Goal: Information Seeking & Learning: Learn about a topic

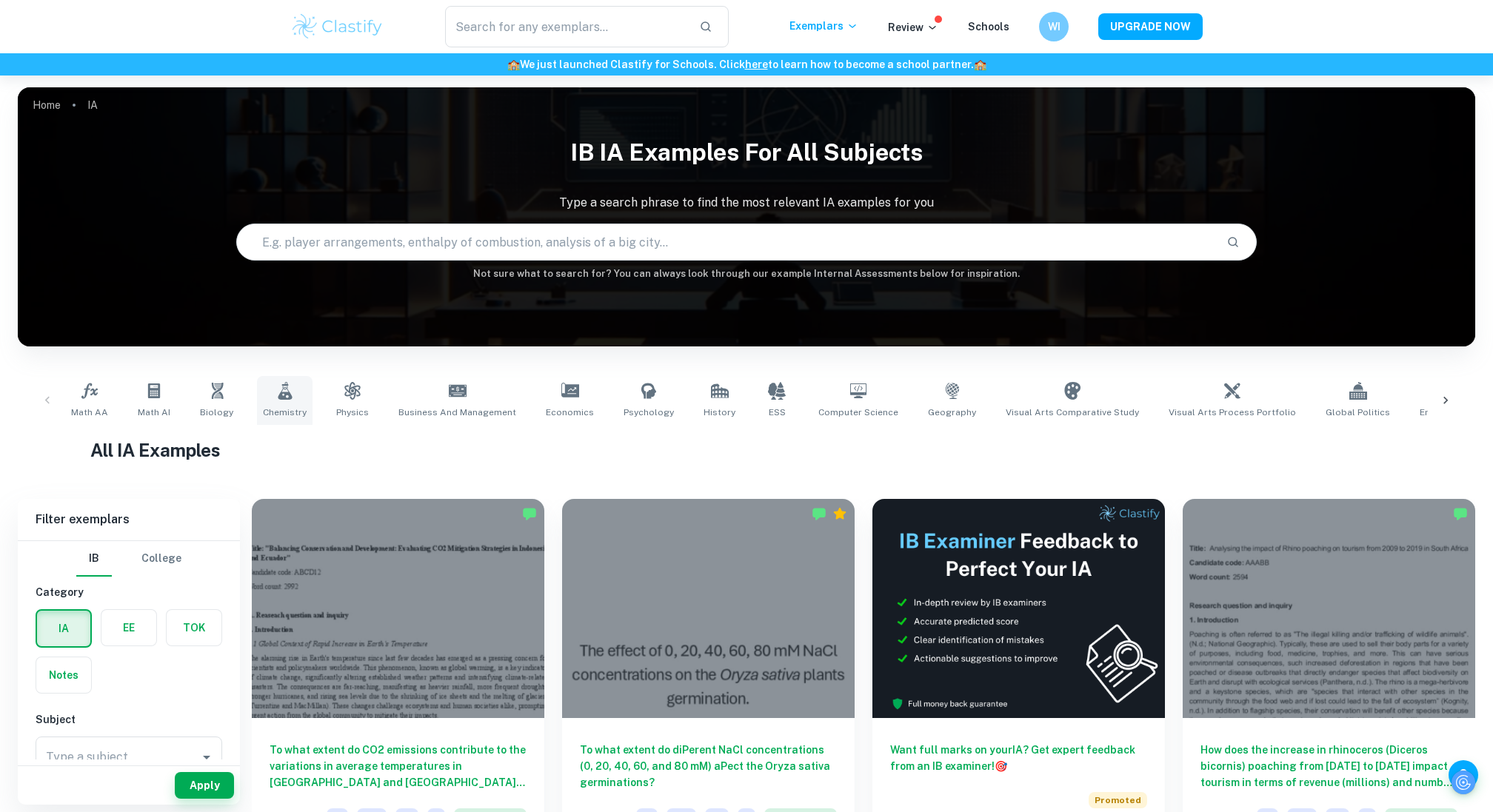
click at [270, 408] on span "Chemistry" at bounding box center [284, 412] width 44 height 14
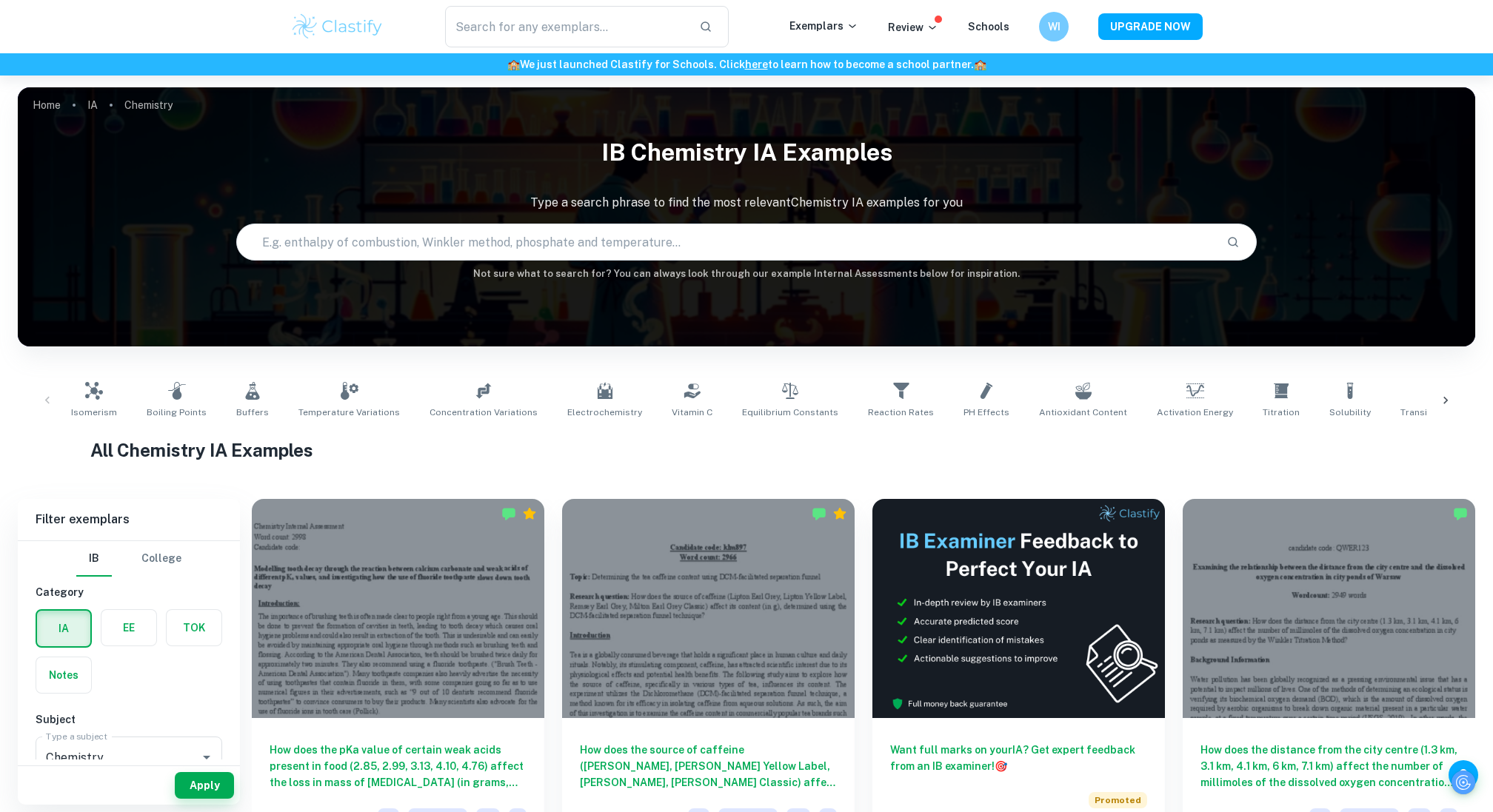
click at [481, 232] on input "text" at bounding box center [726, 242] width 978 height 41
type input "d"
type input "temperature and acid dissociation"
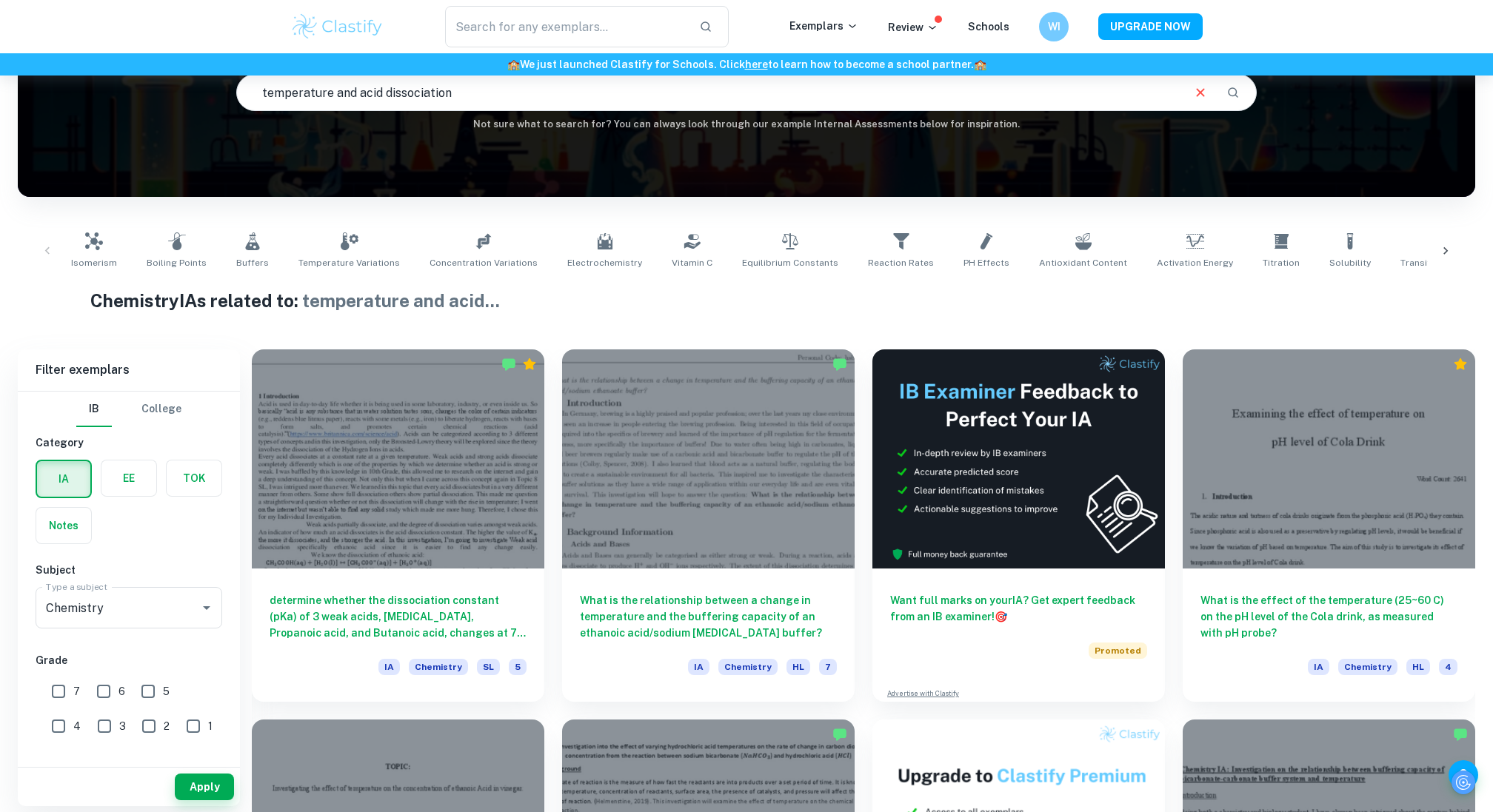
scroll to position [151, 0]
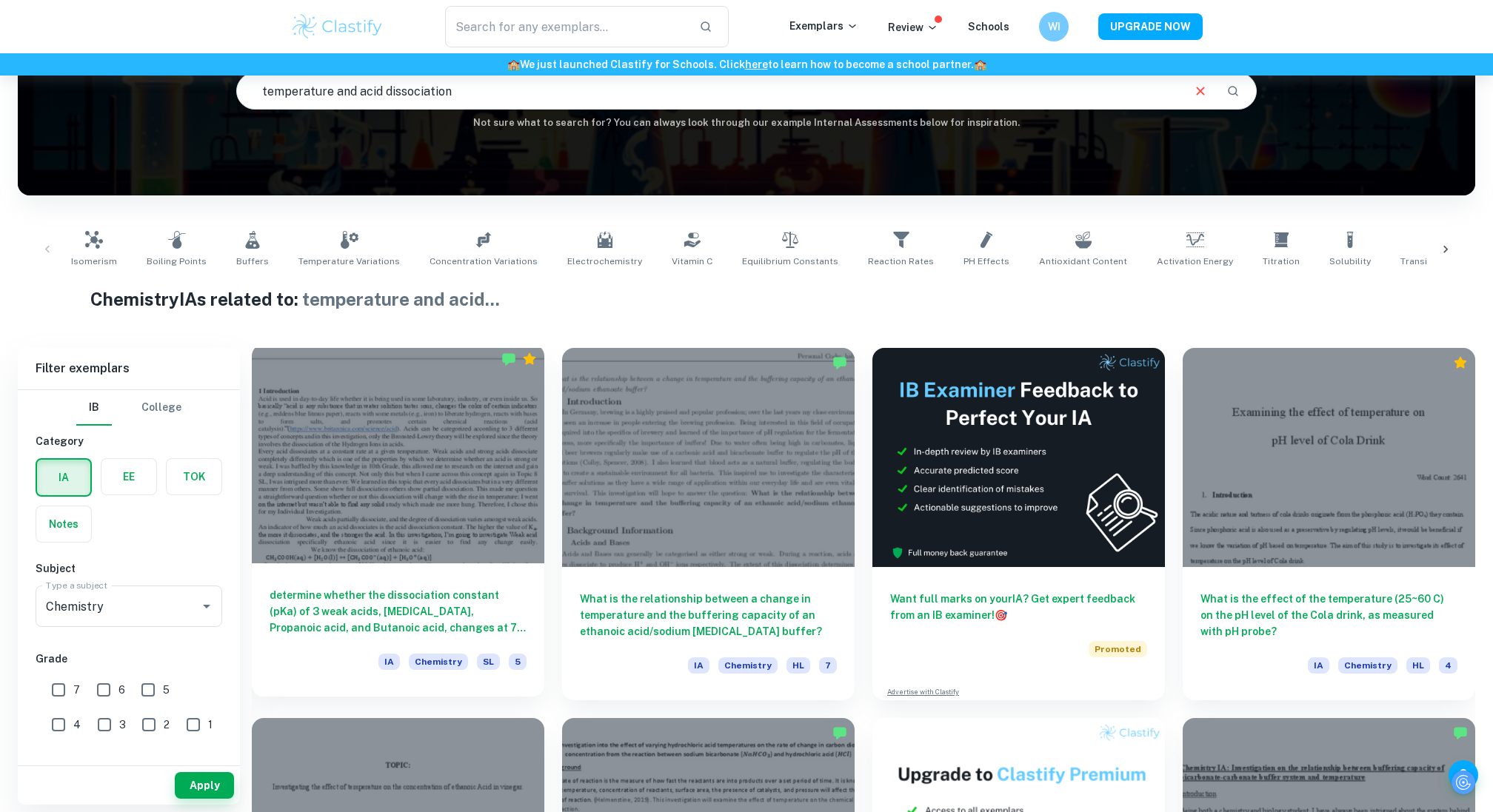
click at [342, 599] on h6 "determine whether the dissociation constant (pKa) of 3 weak acids, [MEDICAL_DAT…" at bounding box center [398, 611] width 257 height 49
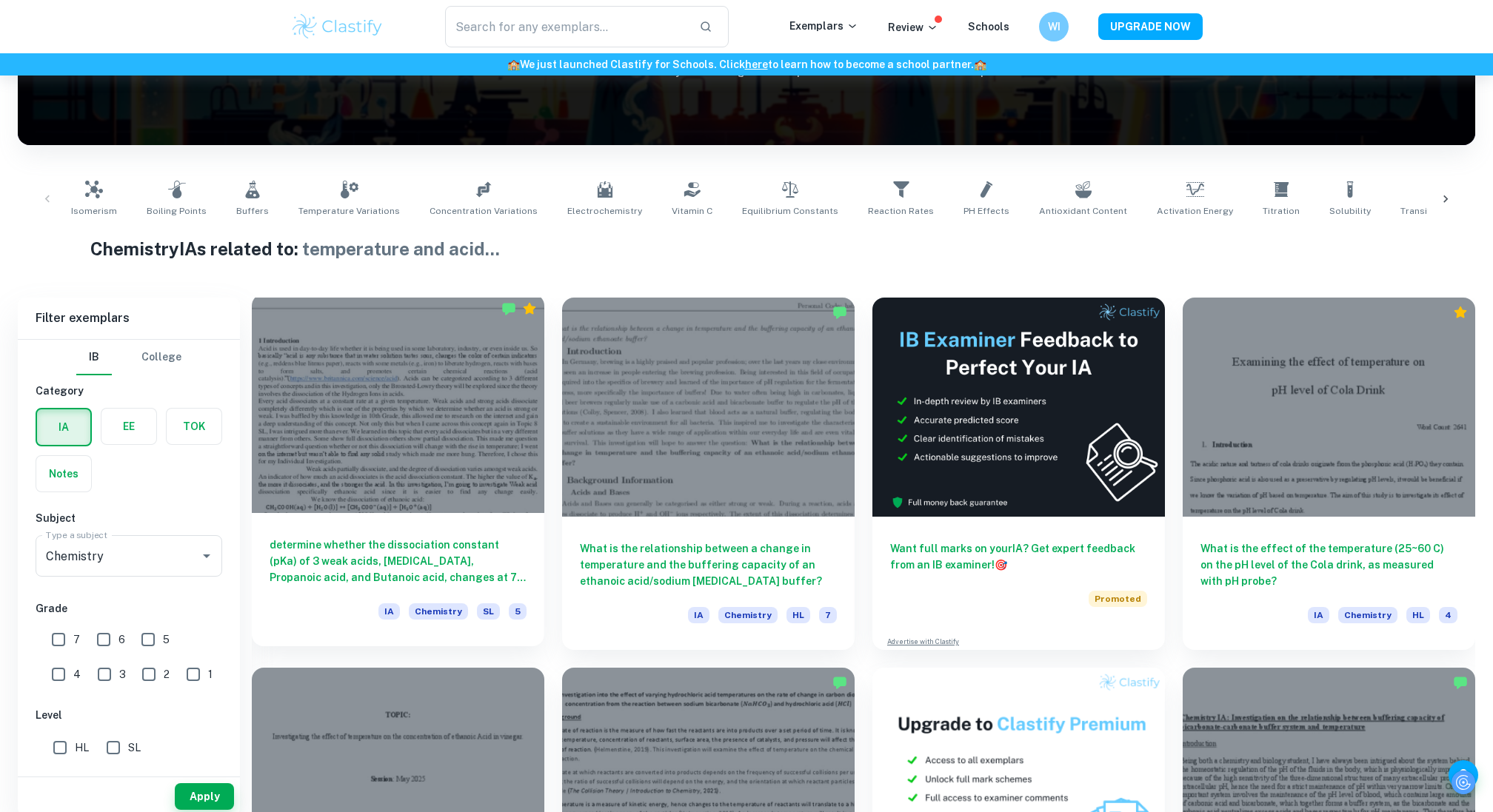
scroll to position [228, 0]
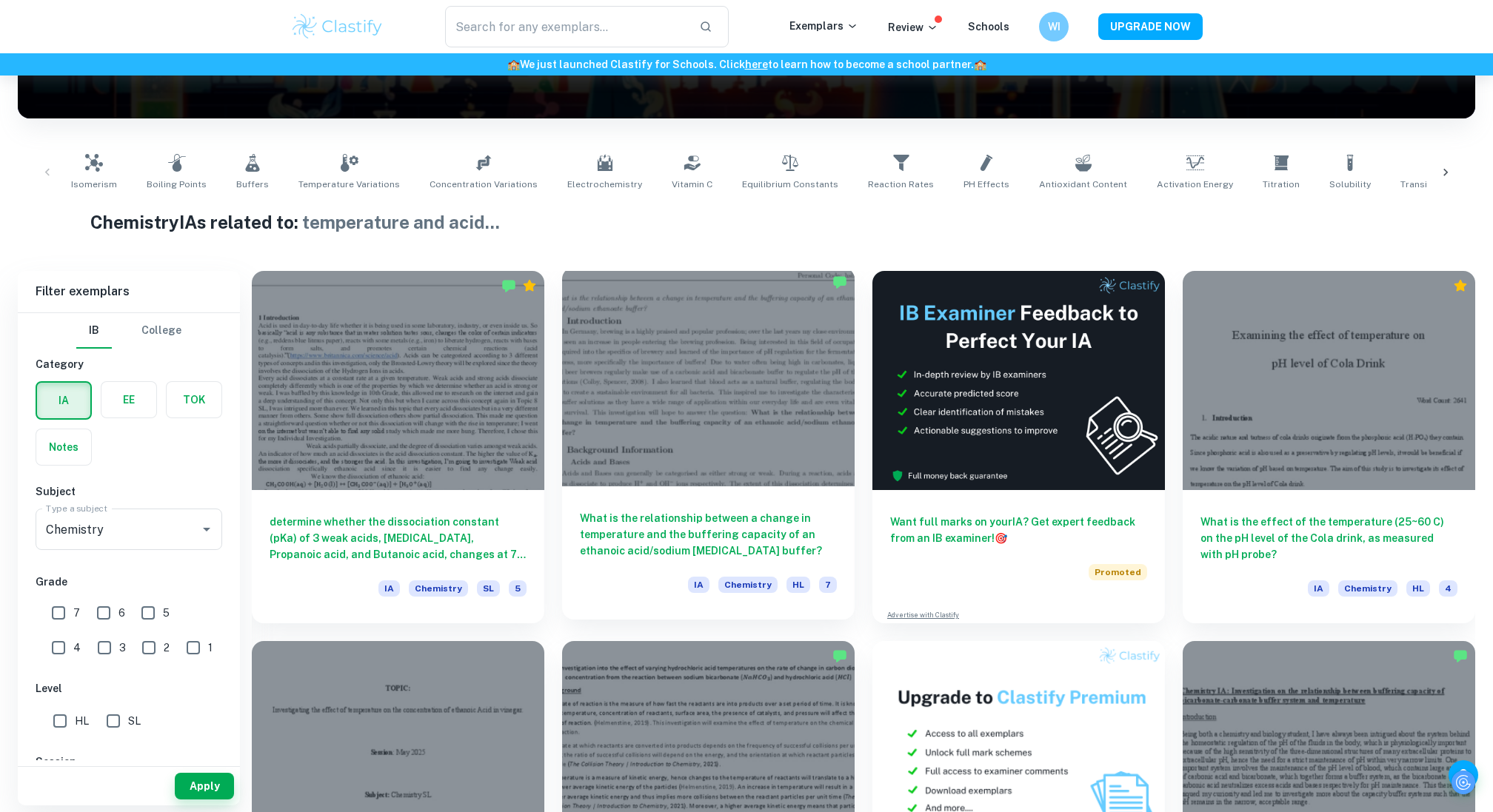
click at [624, 513] on h6 "What is the relationship between a change in temperature and the buffering capa…" at bounding box center [708, 534] width 257 height 49
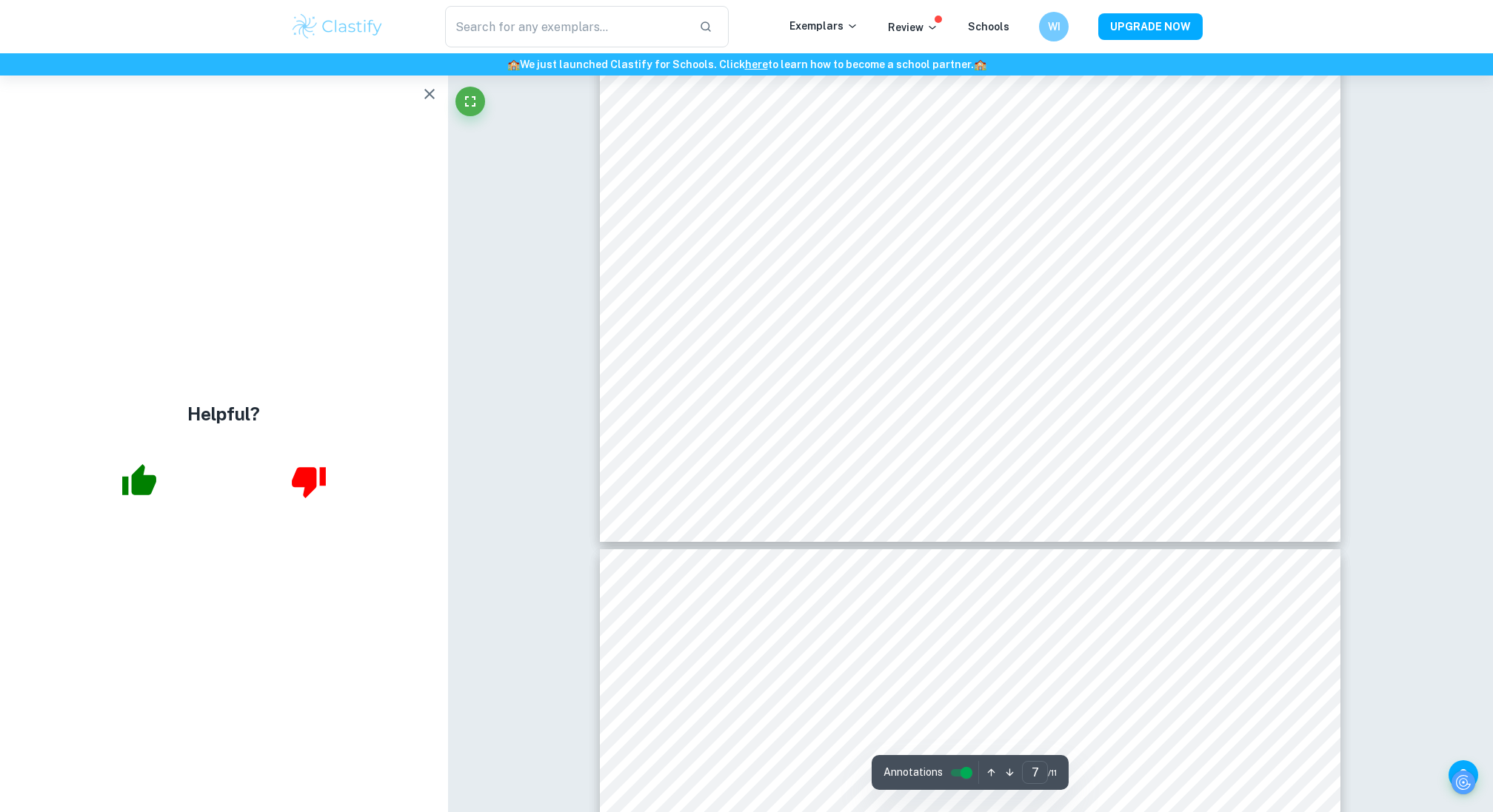
scroll to position [6052, 0]
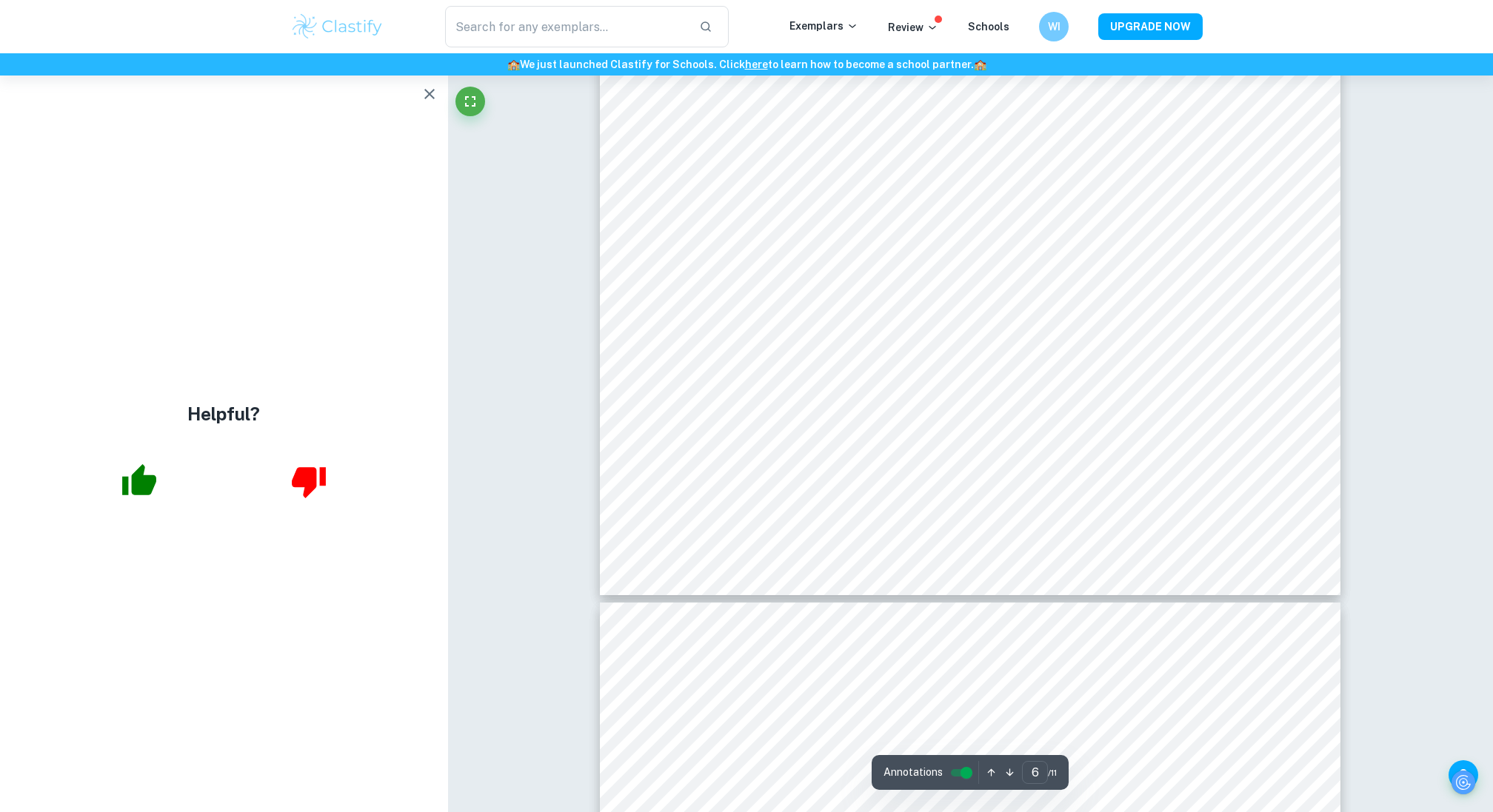
click at [432, 103] on button "button" at bounding box center [429, 94] width 29 height 29
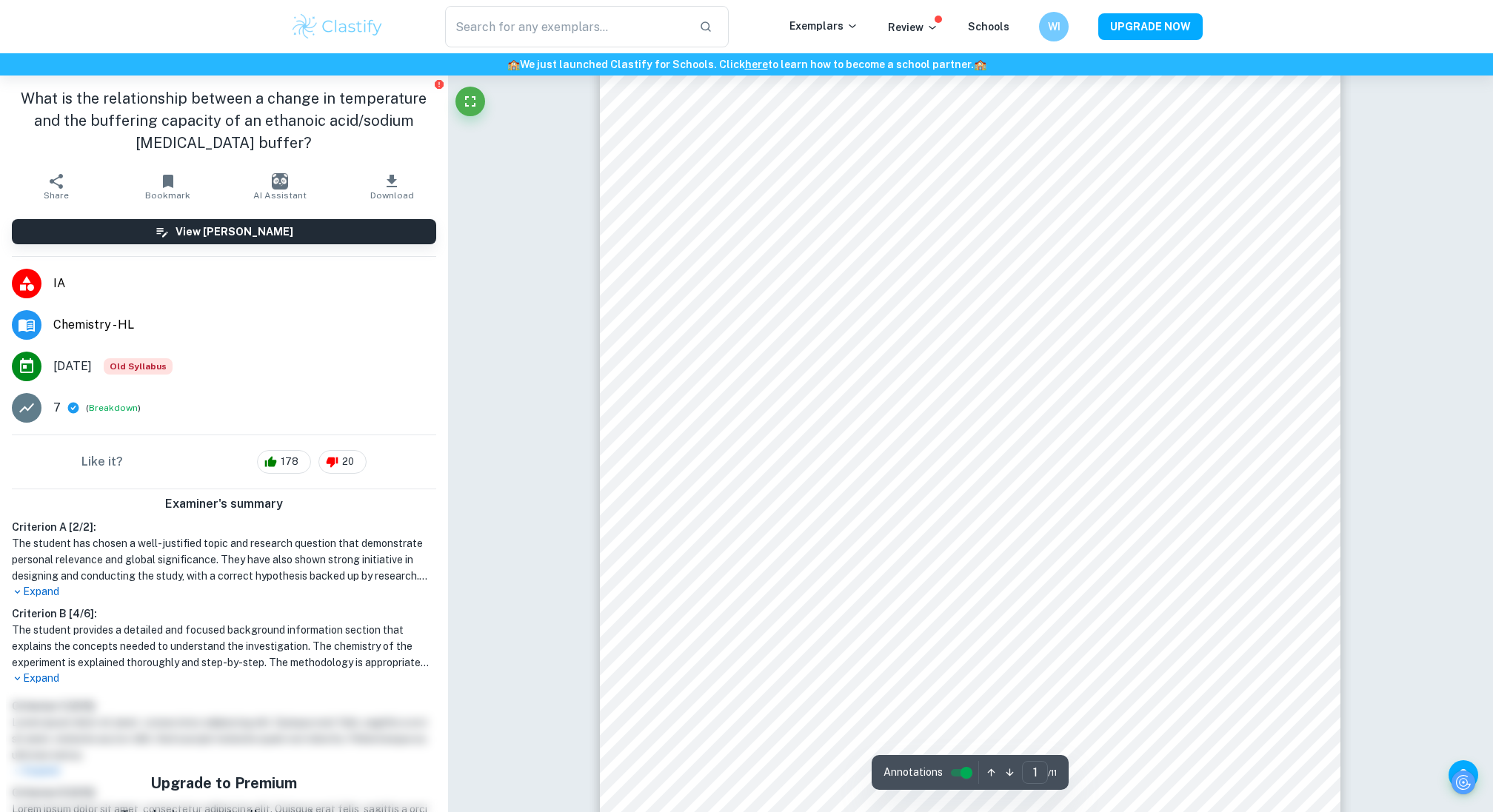
scroll to position [152, 0]
click at [46, 674] on p "Expand" at bounding box center [224, 679] width 424 height 16
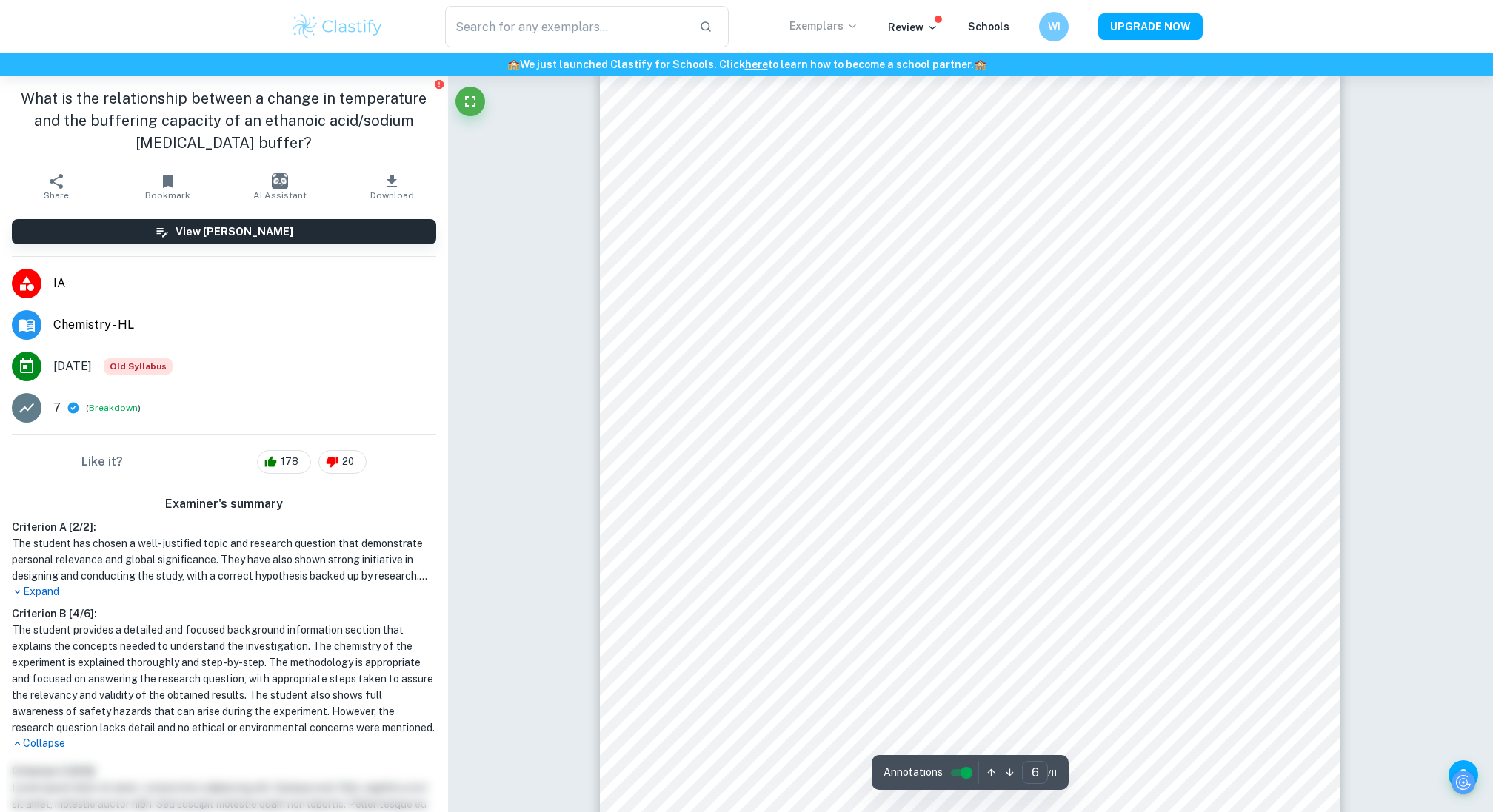
scroll to position [5906, 0]
click at [383, 57] on h6 "🏫 We just launched Clastify for Schools. Click here to learn how to become a sc…" at bounding box center [747, 64] width 1487 height 16
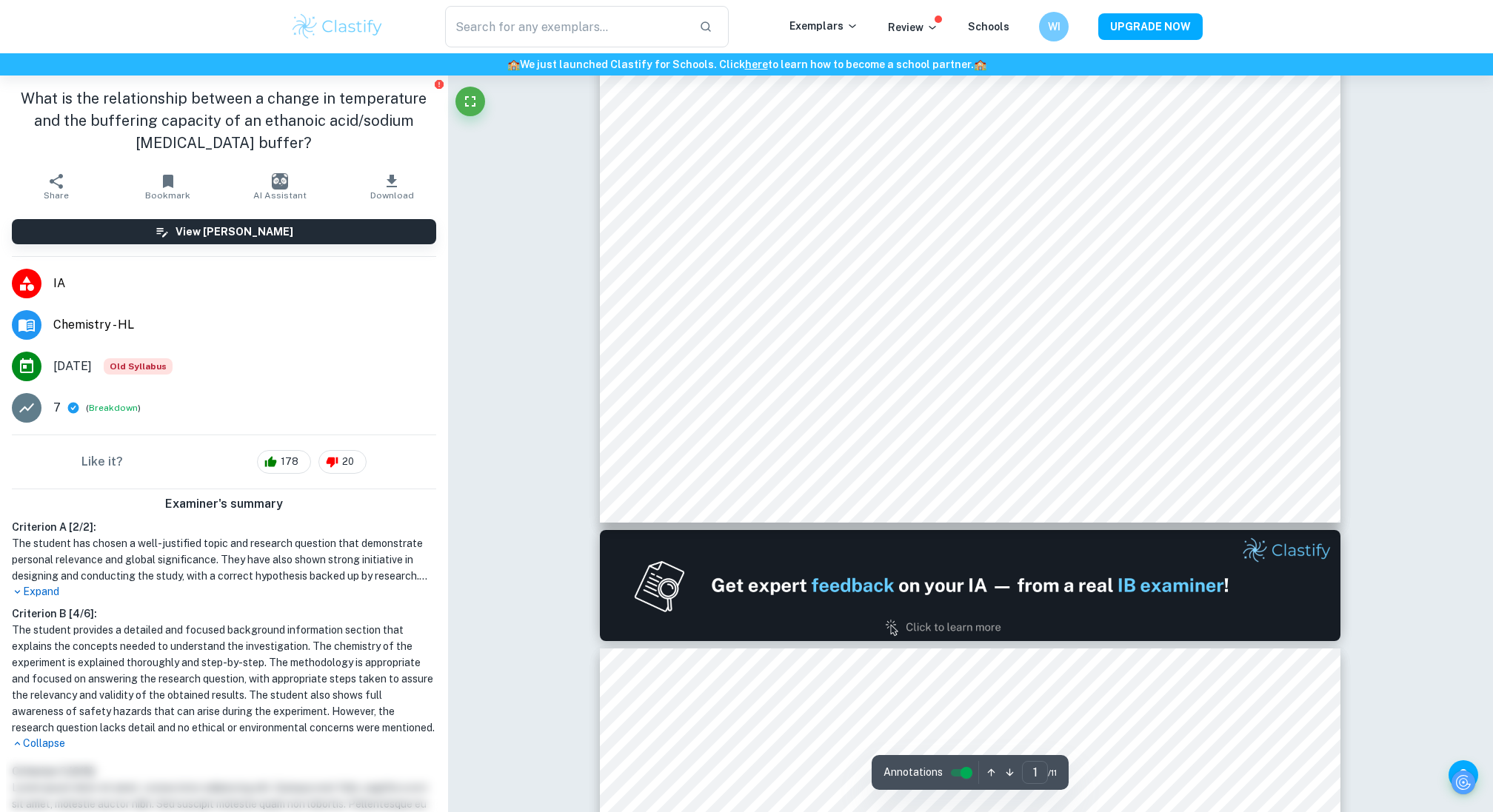
type input "2"
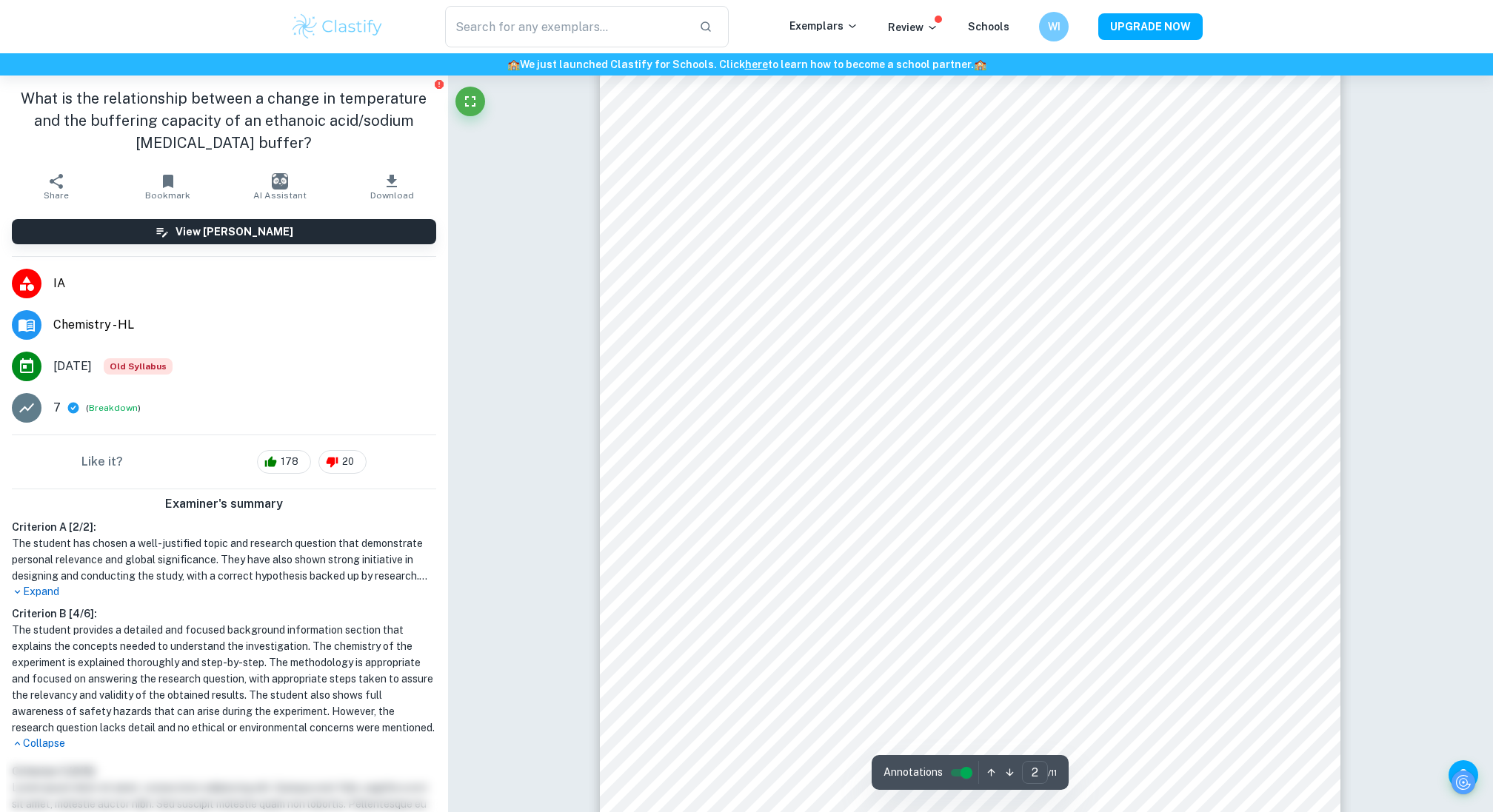
scroll to position [1333, 0]
